Goal: Task Accomplishment & Management: Use online tool/utility

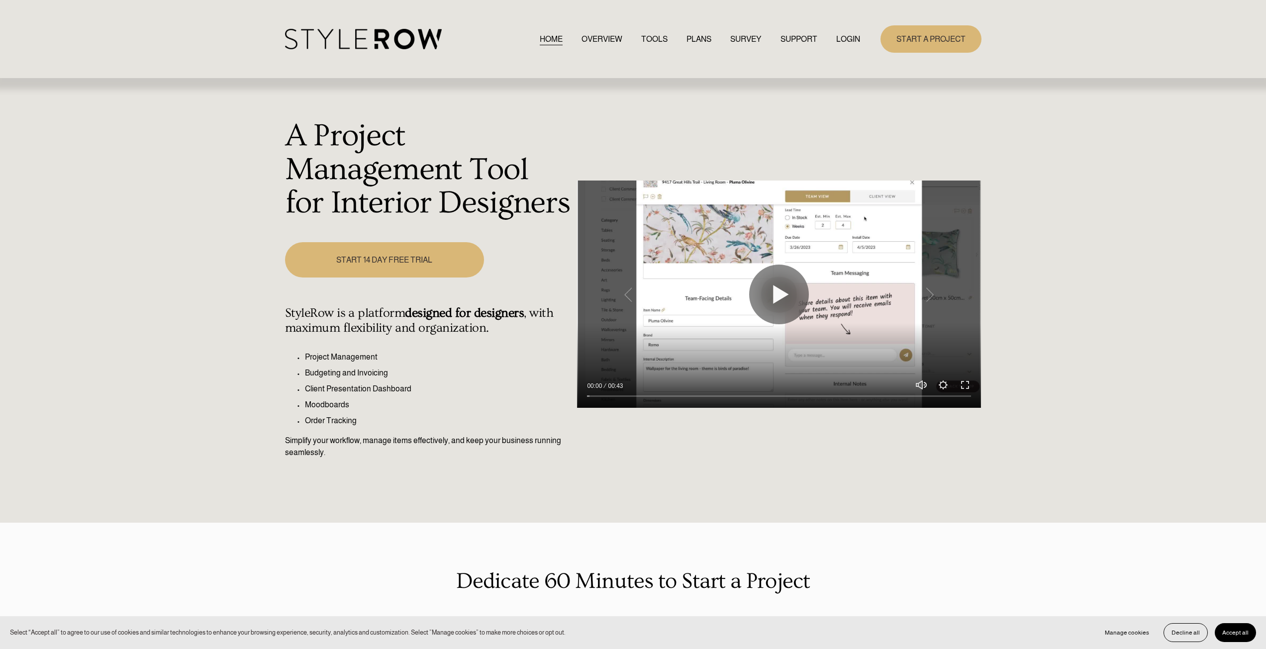
click at [850, 36] on link "LOGIN" at bounding box center [848, 38] width 24 height 13
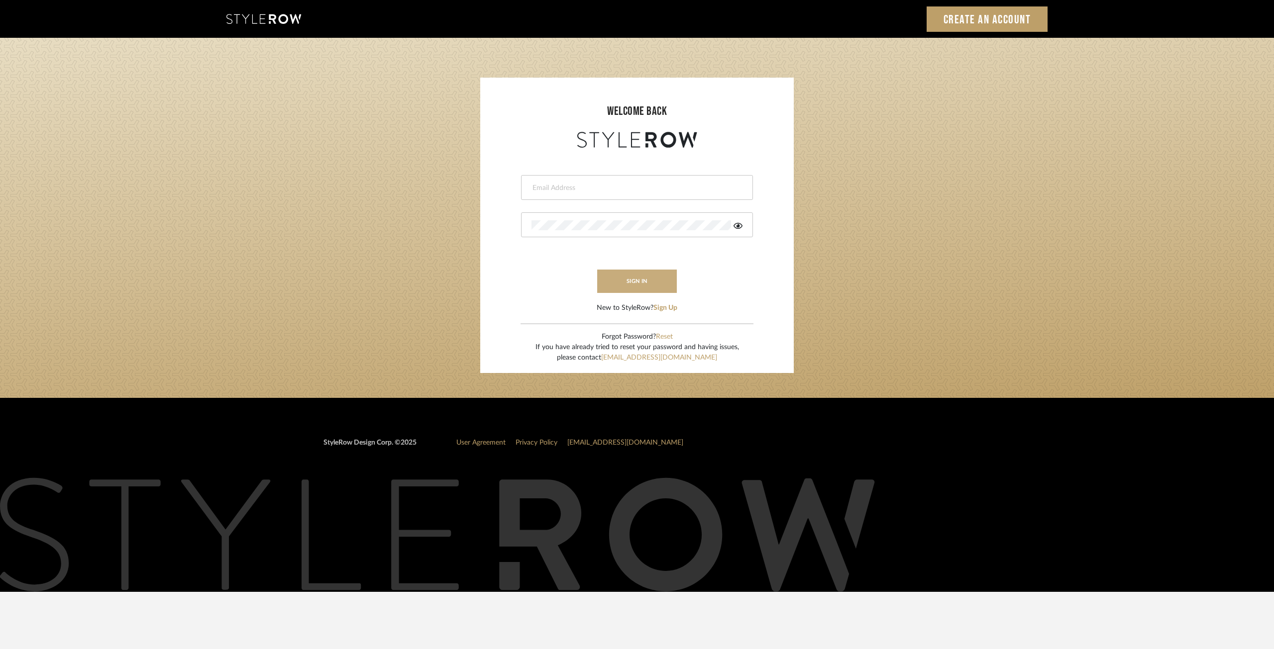
type input "ksears@morgantewilson.com"
click at [649, 281] on button "sign in" at bounding box center [637, 281] width 80 height 23
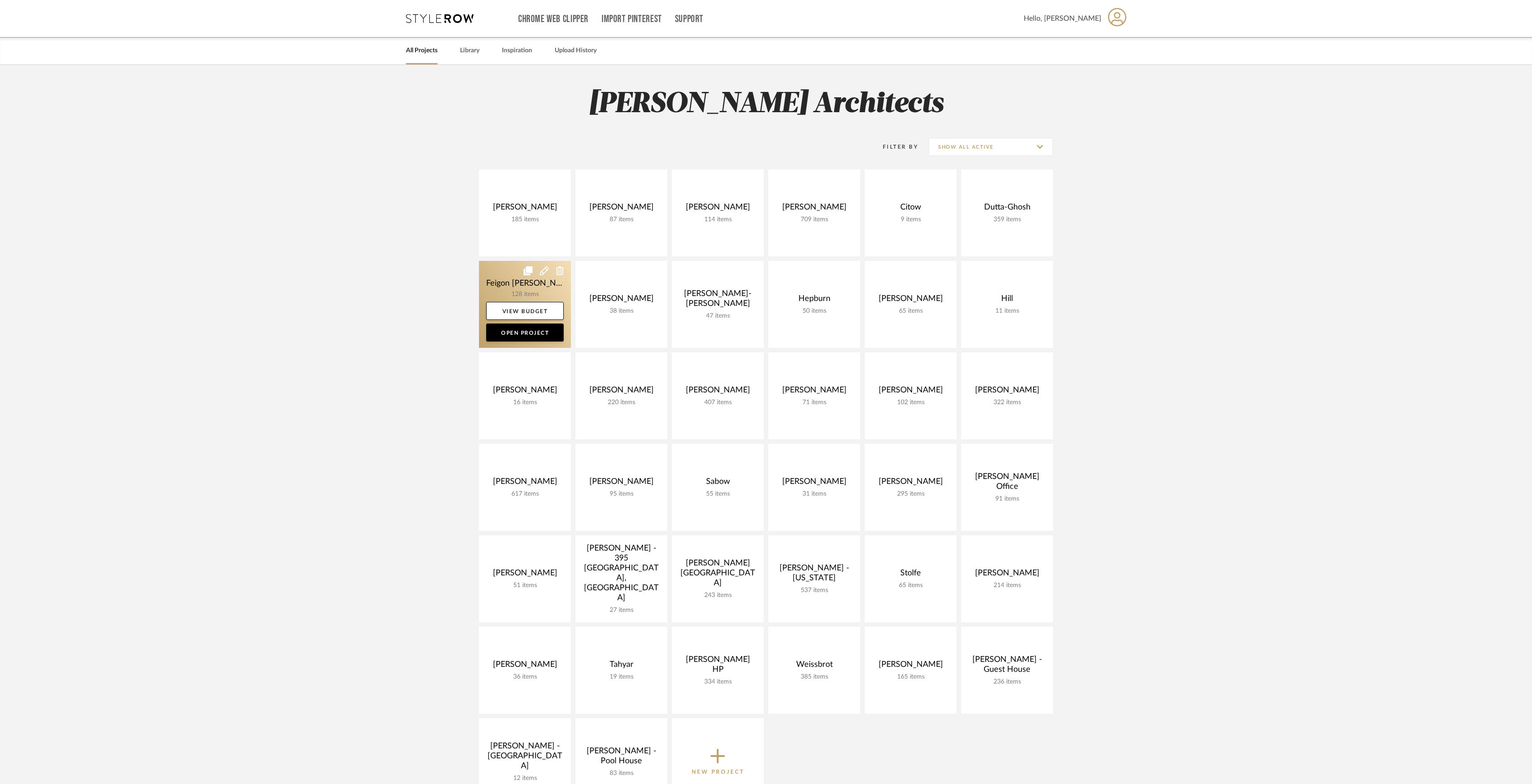
click at [512, 283] on link at bounding box center [525, 304] width 92 height 87
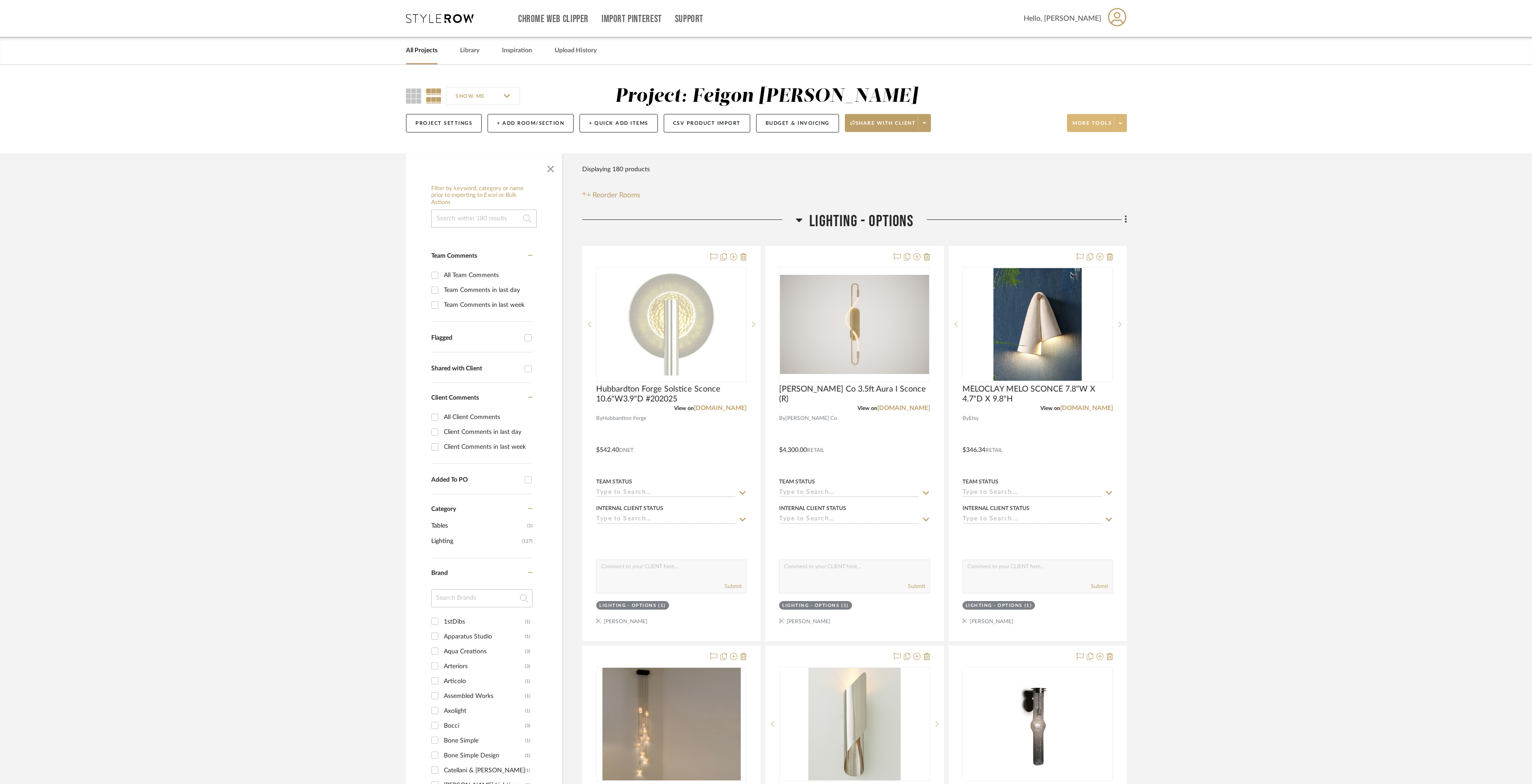
click at [1122, 123] on span at bounding box center [1120, 122] width 13 height 14
click at [1122, 242] on button "Export Presentation" at bounding box center [1105, 236] width 76 height 22
